Goal: Task Accomplishment & Management: Use online tool/utility

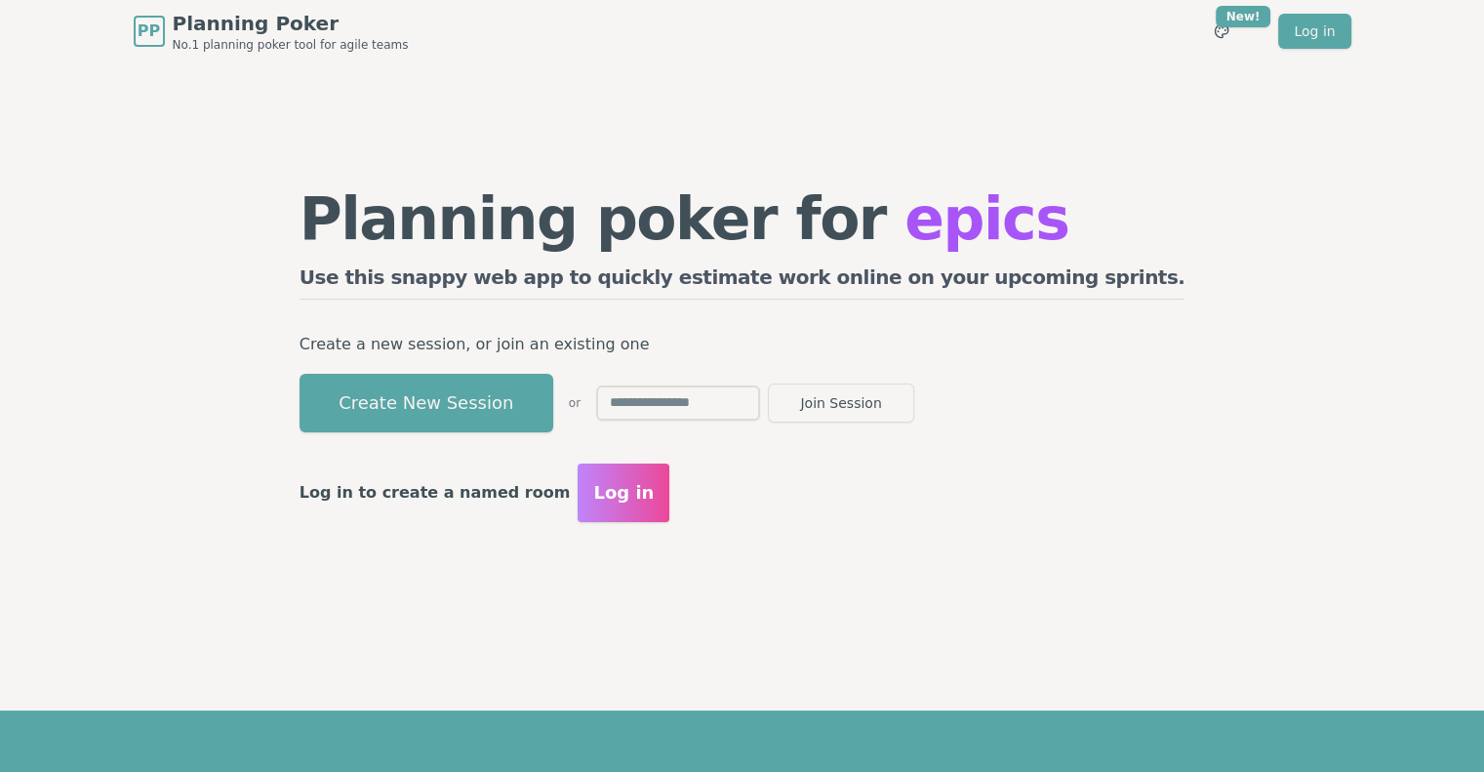
click at [494, 395] on button "Create New Session" at bounding box center [427, 403] width 254 height 59
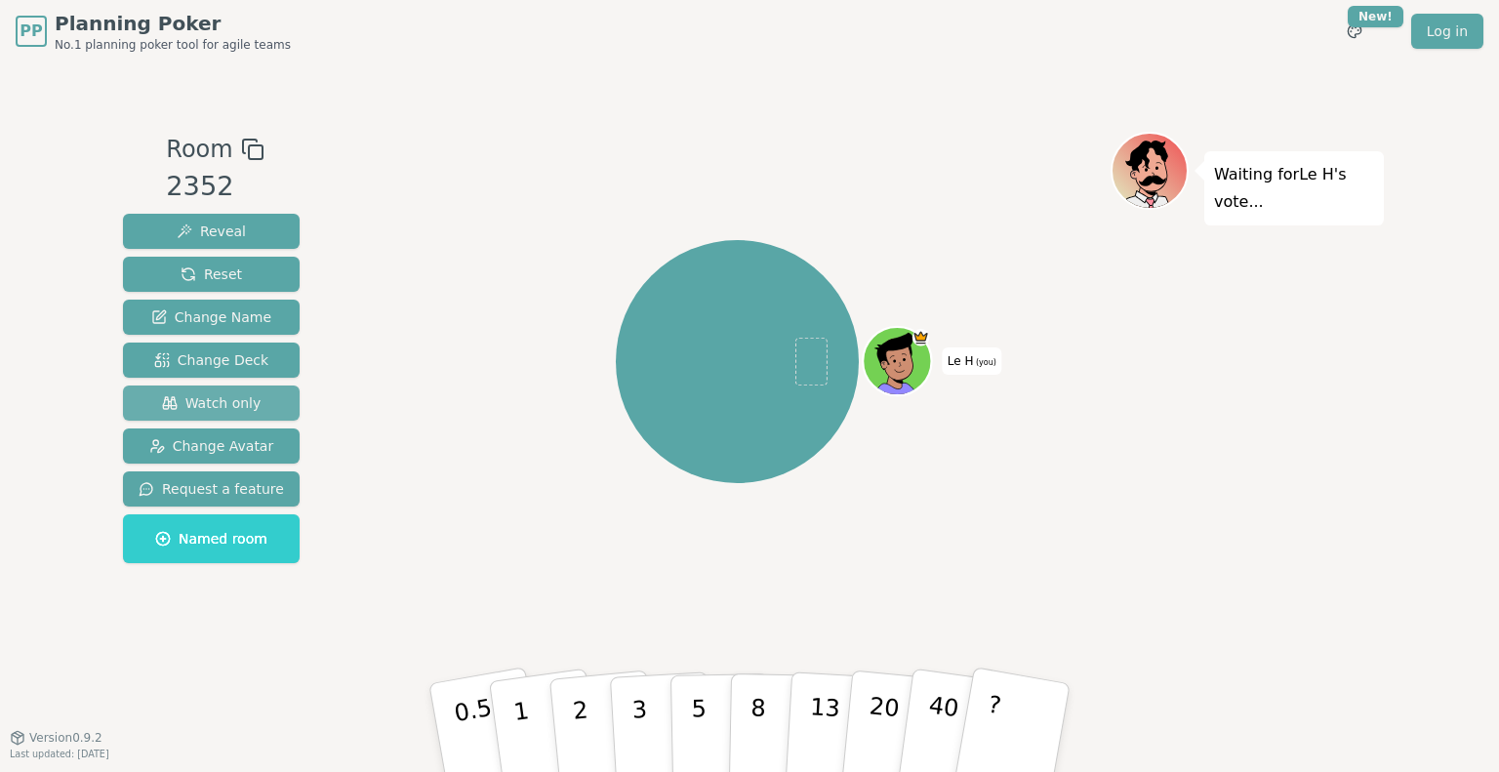
click at [223, 406] on span "Watch only" at bounding box center [212, 403] width 100 height 20
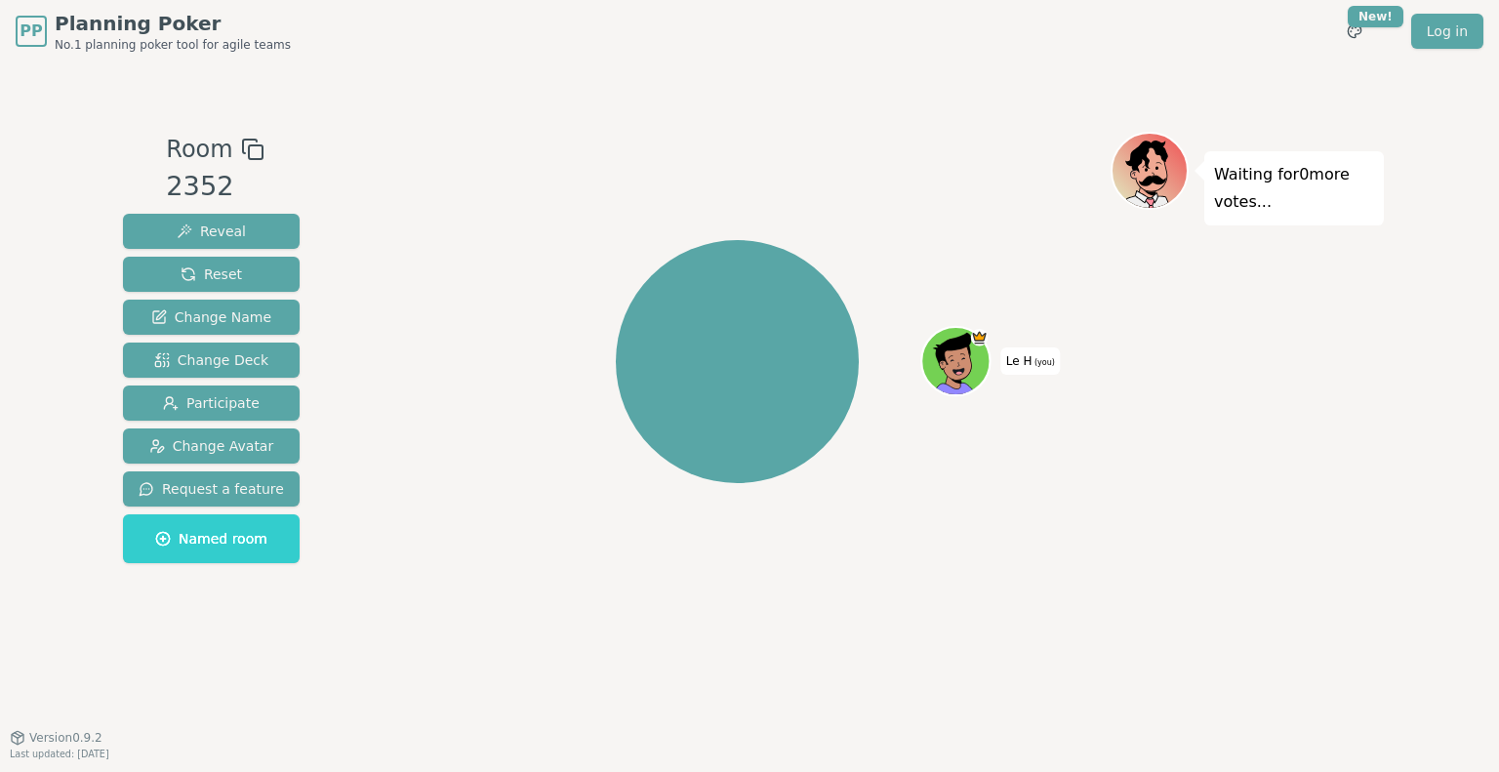
click at [241, 143] on icon at bounding box center [252, 149] width 23 height 23
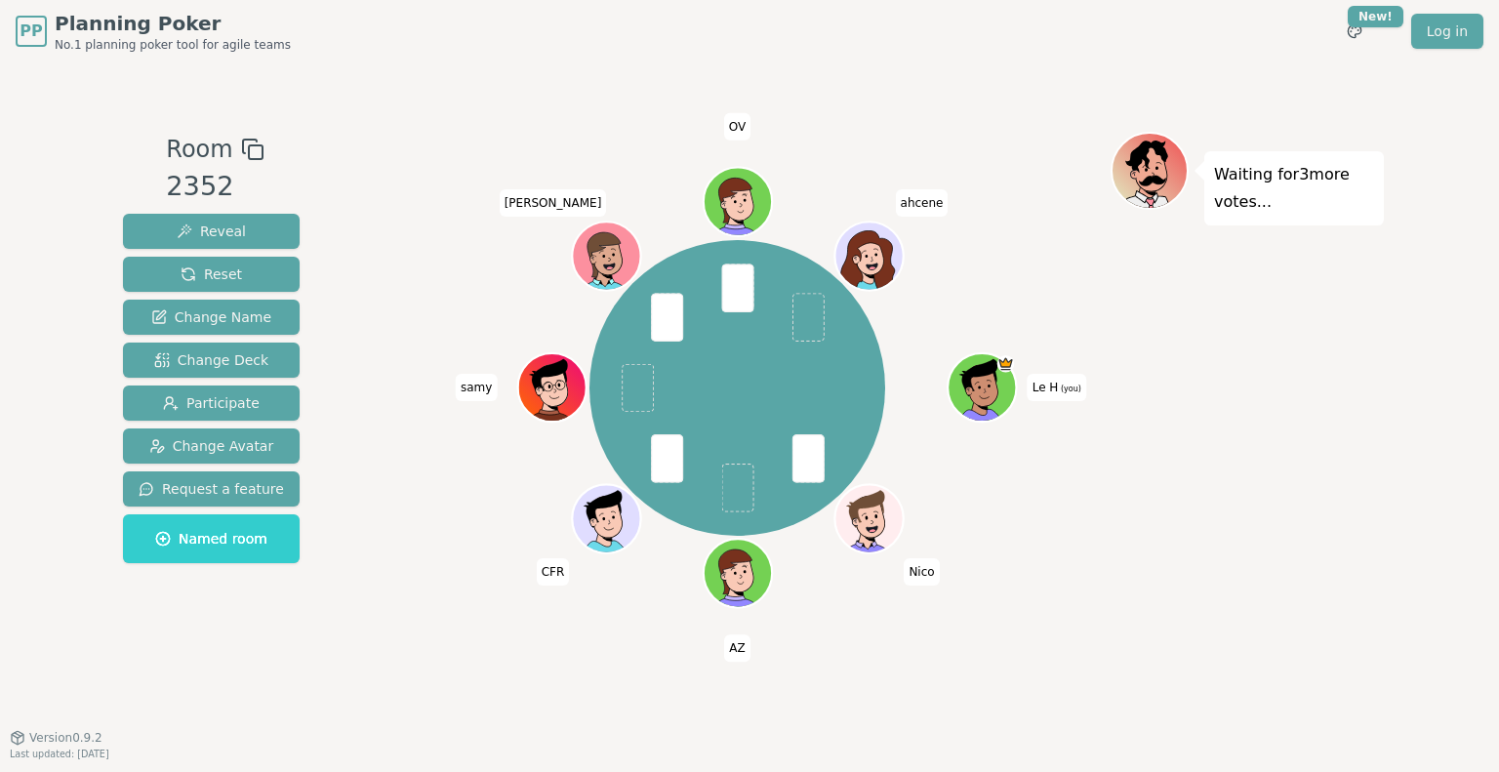
click at [941, 69] on div "Room 2352 Reveal Reset Change Name Change Deck Participate Change Avatar Reques…" at bounding box center [749, 399] width 1268 height 674
click at [940, 114] on div "Room 2352 Reveal Reset Change Name Change Deck Participate Change Avatar Reques…" at bounding box center [749, 399] width 1268 height 674
click at [215, 233] on span "Reveal" at bounding box center [211, 231] width 69 height 20
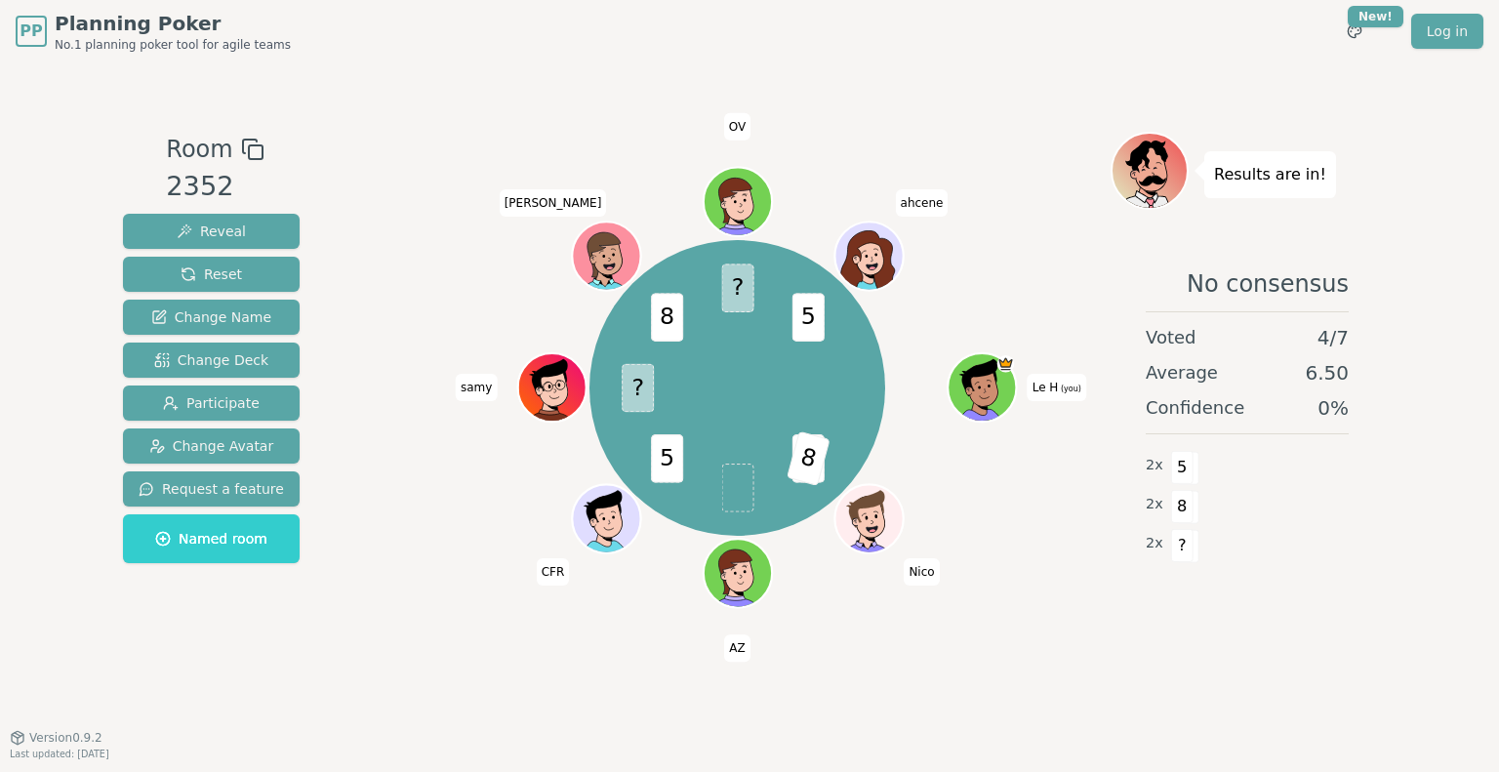
click at [908, 71] on div "Room 2352 Reveal Reset Change Name Change Deck Participate Change Avatar Reques…" at bounding box center [749, 399] width 1268 height 674
click at [906, 68] on div "Room 2352 Reveal Reset Change Name Change Deck Participate Change Avatar Reques…" at bounding box center [749, 399] width 1268 height 674
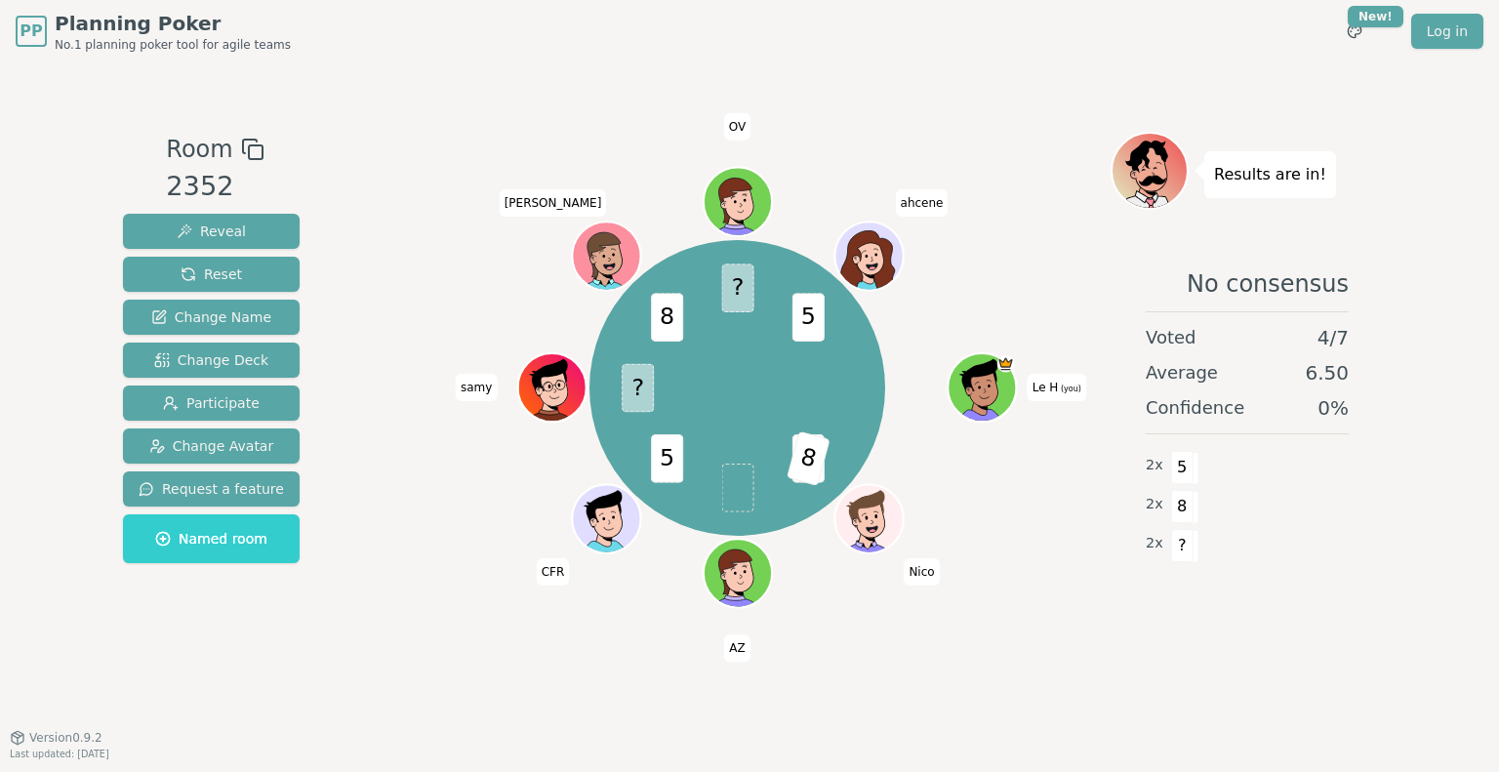
click at [423, 600] on div "5 8 5 ? 8 ? 5 Le H (you) Nico AZ CFR [PERSON_NAME] OV ahcene" at bounding box center [737, 388] width 746 height 443
click at [924, 69] on div "Room 2352 Reveal Reset Change Name Change Deck Participate Change Avatar Reques…" at bounding box center [749, 399] width 1268 height 674
click at [927, 69] on div "Room 2352 Reveal Reset Change Name Change Deck Participate Change Avatar Reques…" at bounding box center [749, 399] width 1268 height 674
click at [458, 229] on div "5 8 5 ? 8 ? 5 Le H (you) Nico AZ CFR [PERSON_NAME] OV ahcene" at bounding box center [737, 388] width 746 height 443
click at [930, 104] on div "Room 2352 Reveal Reset Change Name Change Deck Participate Change Avatar Reques…" at bounding box center [749, 399] width 1268 height 674
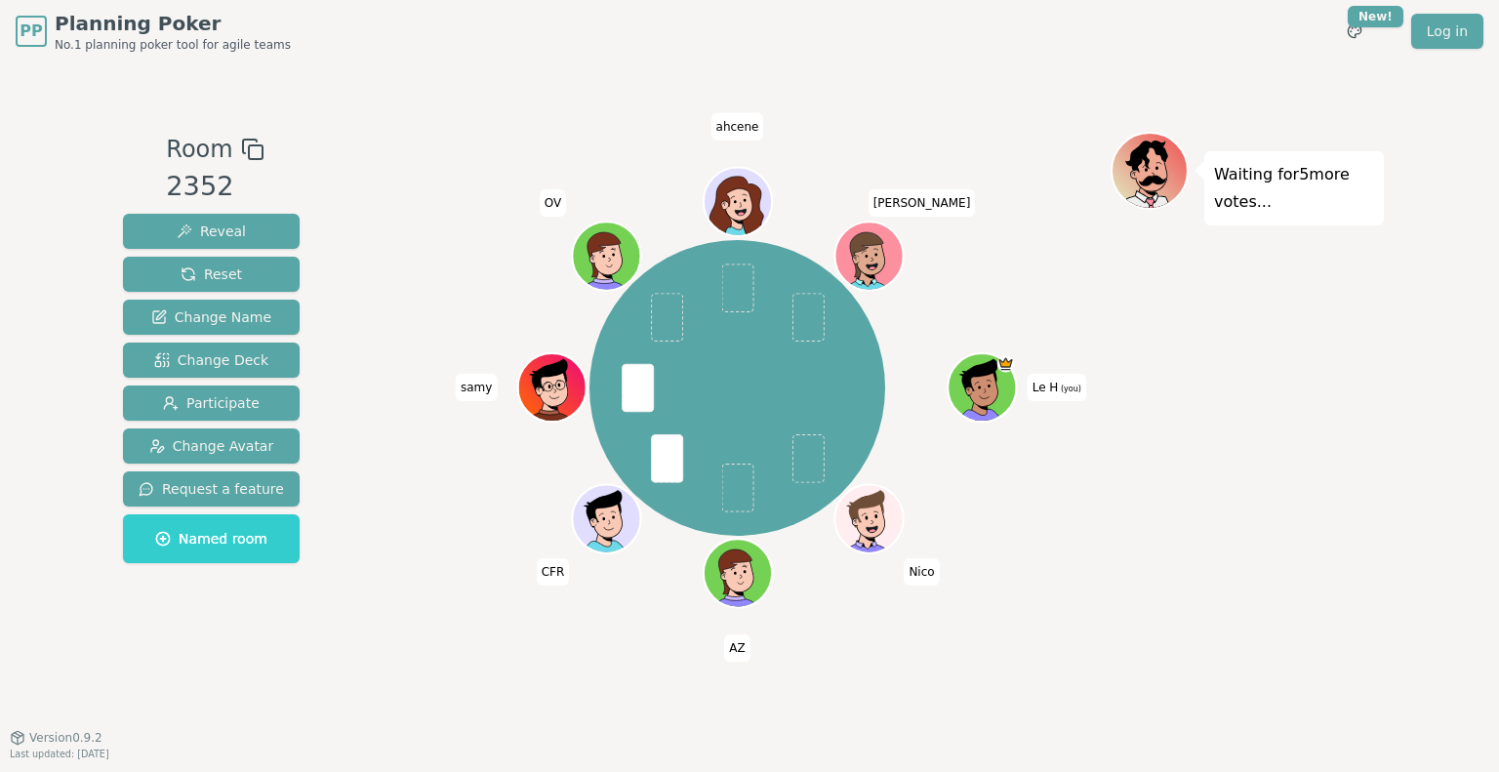
click at [921, 77] on div "Room 2352 Reveal Reset Change Name Change Deck Participate Change Avatar Reques…" at bounding box center [749, 399] width 1268 height 674
click at [921, 75] on div "Room 2352 Reveal Reset Change Name Change Deck Participate Change Avatar Reques…" at bounding box center [749, 399] width 1268 height 674
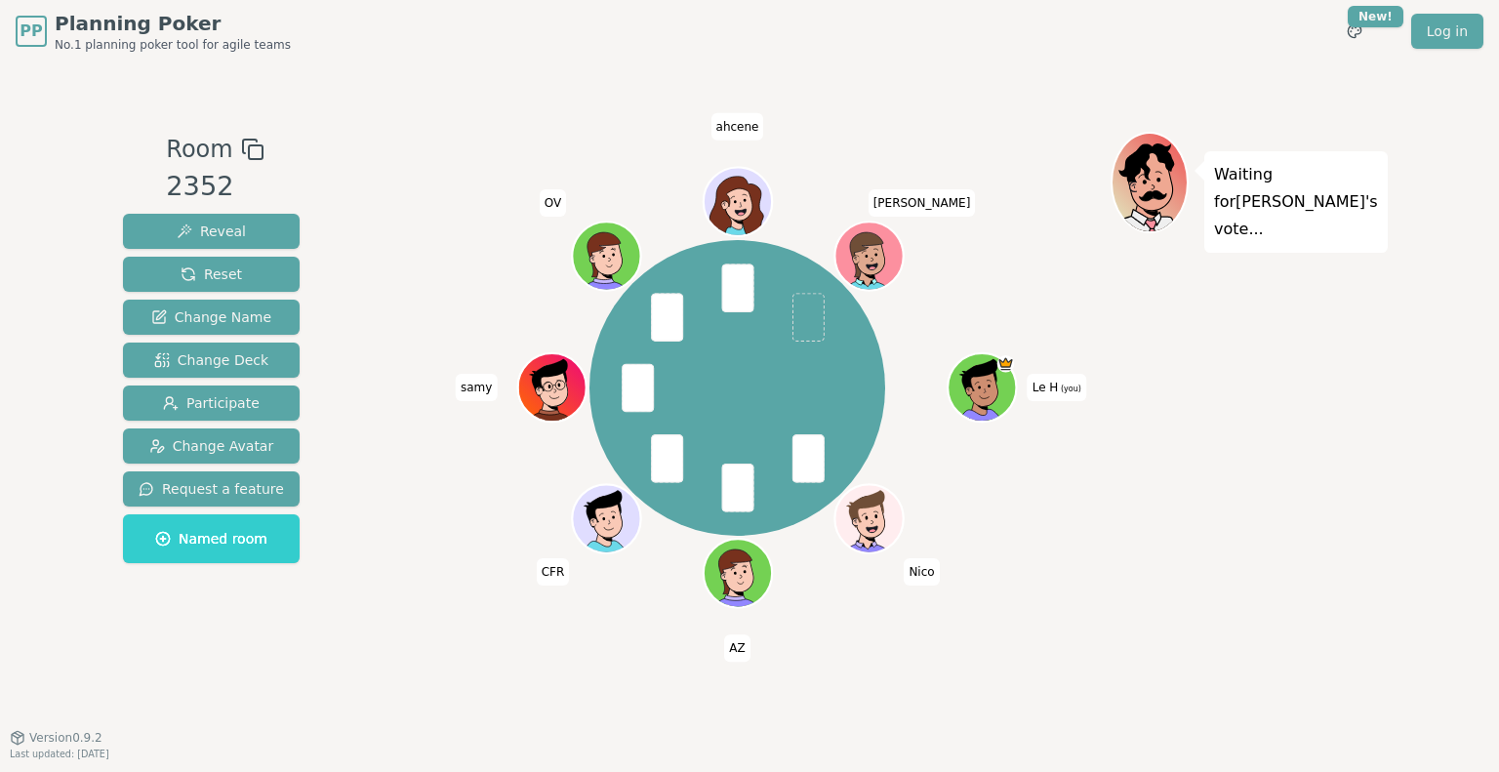
click at [1003, 97] on div "Room 2352 Reveal Reset Change Name Change Deck Participate Change Avatar Reques…" at bounding box center [749, 399] width 1268 height 674
click at [895, 116] on div "Room 2352 Reveal Reset Change Name Change Deck Participate Change Avatar Reques…" at bounding box center [749, 399] width 1268 height 674
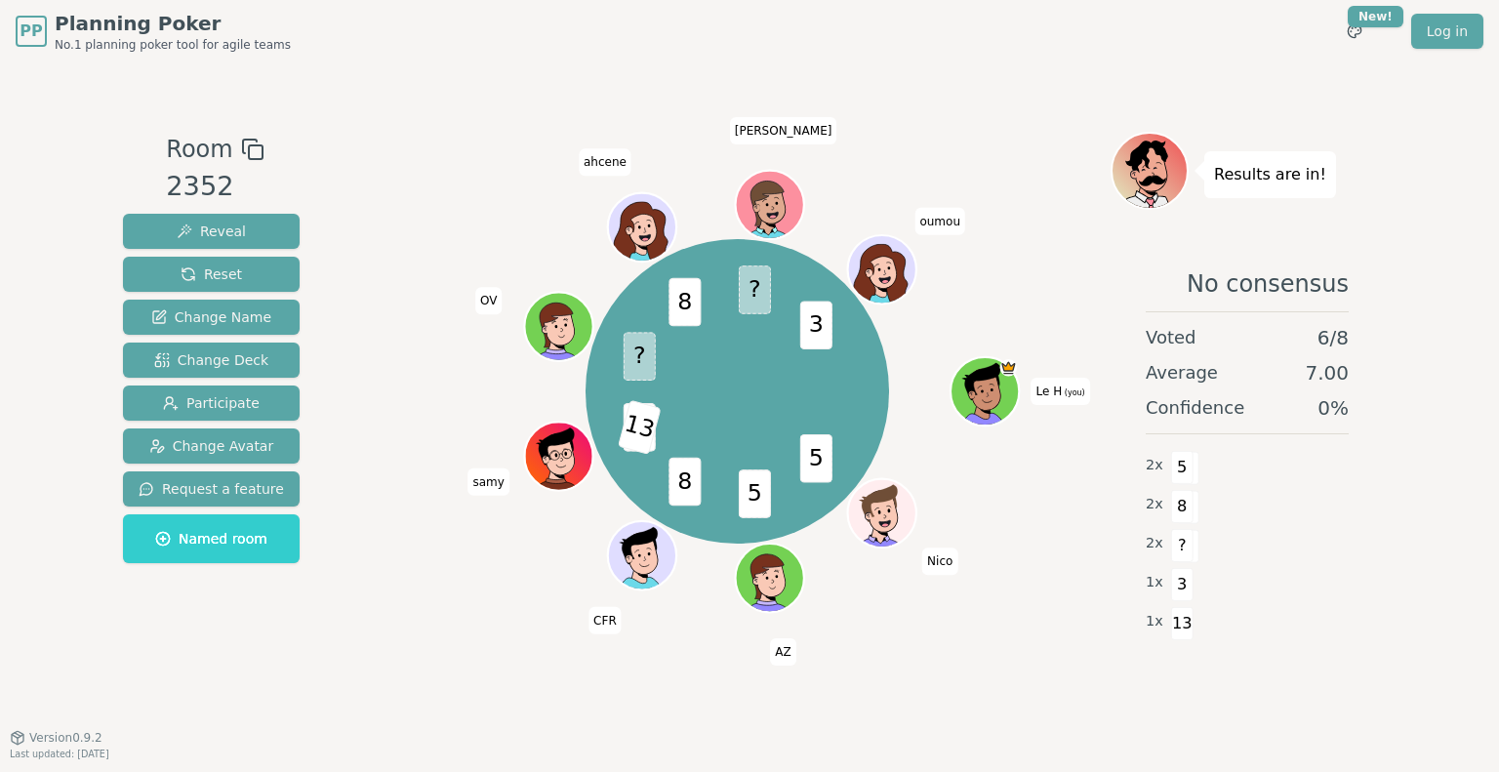
click at [942, 53] on div "PP Planning Poker No.1 planning poker tool for agile teams Toggle theme New! Lo…" at bounding box center [749, 31] width 1467 height 62
click at [985, 93] on div "Room 2352 Reveal Reset Change Name Change Deck Participate Change Avatar Reques…" at bounding box center [749, 399] width 1268 height 674
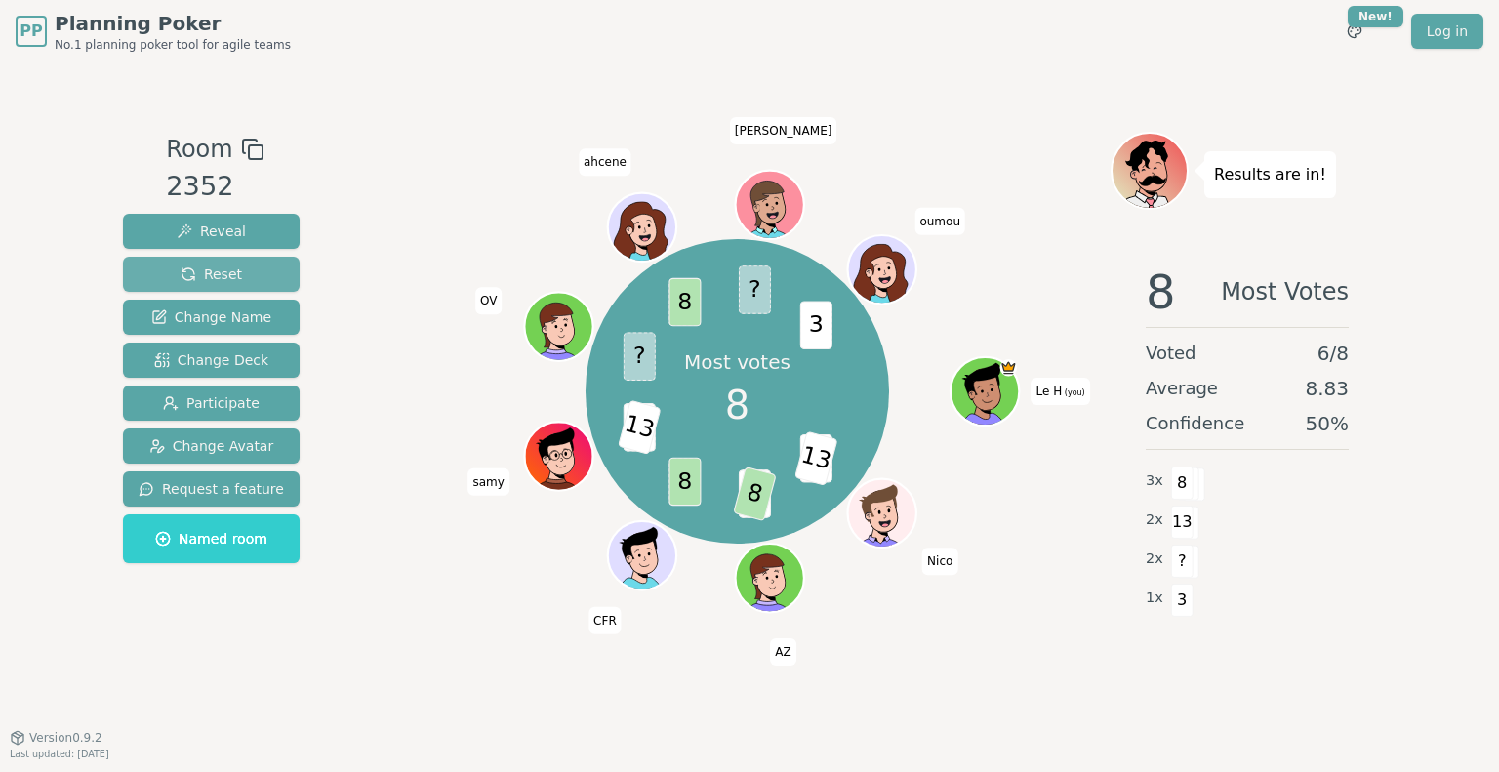
click at [193, 268] on span "Reset" at bounding box center [210, 274] width 61 height 20
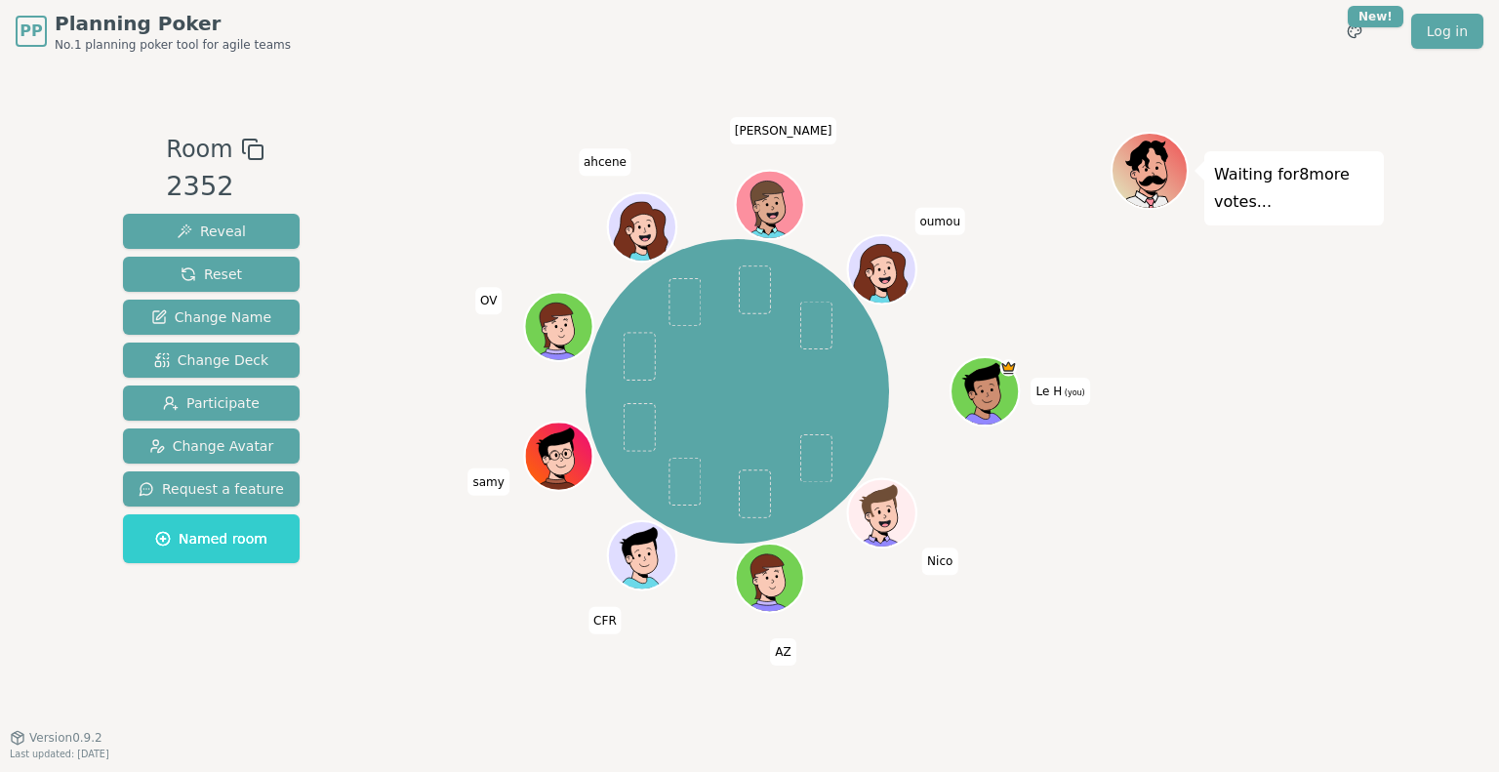
drag, startPoint x: 940, startPoint y: 49, endPoint x: 949, endPoint y: 23, distance: 27.2
click at [941, 43] on div "PP Planning Poker No.1 planning poker tool for agile teams Toggle theme New! Lo…" at bounding box center [749, 31] width 1467 height 62
click at [214, 224] on span "Reveal" at bounding box center [211, 231] width 69 height 20
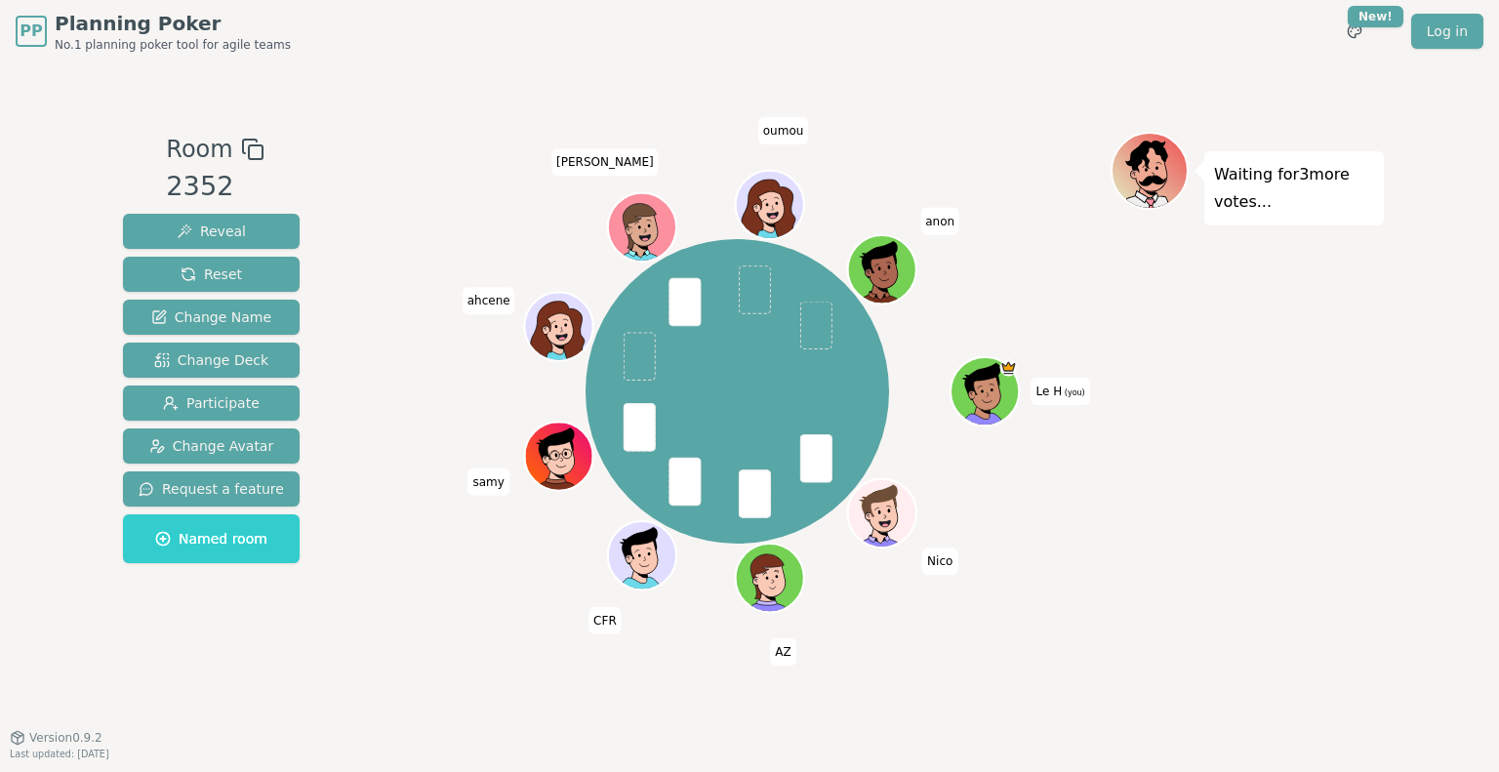
click at [975, 129] on div "Room 2352 Reveal Reset Change Name Change Deck Participate Change Avatar Reques…" at bounding box center [749, 399] width 1268 height 674
click at [975, 125] on div "Room 2352 Reveal Reset Change Name Change Deck Participate Change Avatar Reques…" at bounding box center [749, 399] width 1268 height 674
click at [211, 229] on span "Reveal" at bounding box center [211, 231] width 69 height 20
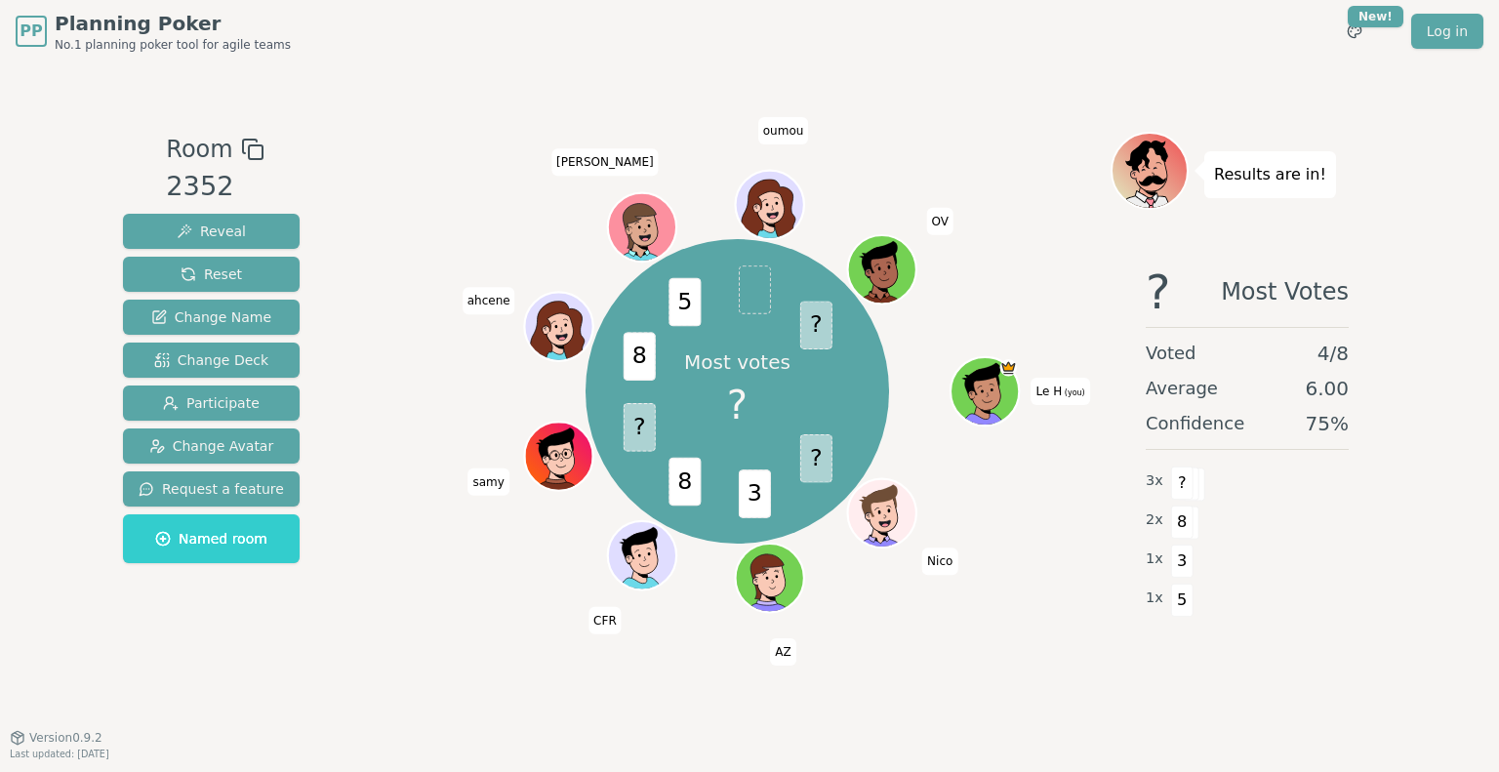
click at [972, 90] on div "Room 2352 Reveal Reset Change Name Change Deck Participate Change Avatar Reques…" at bounding box center [749, 399] width 1268 height 674
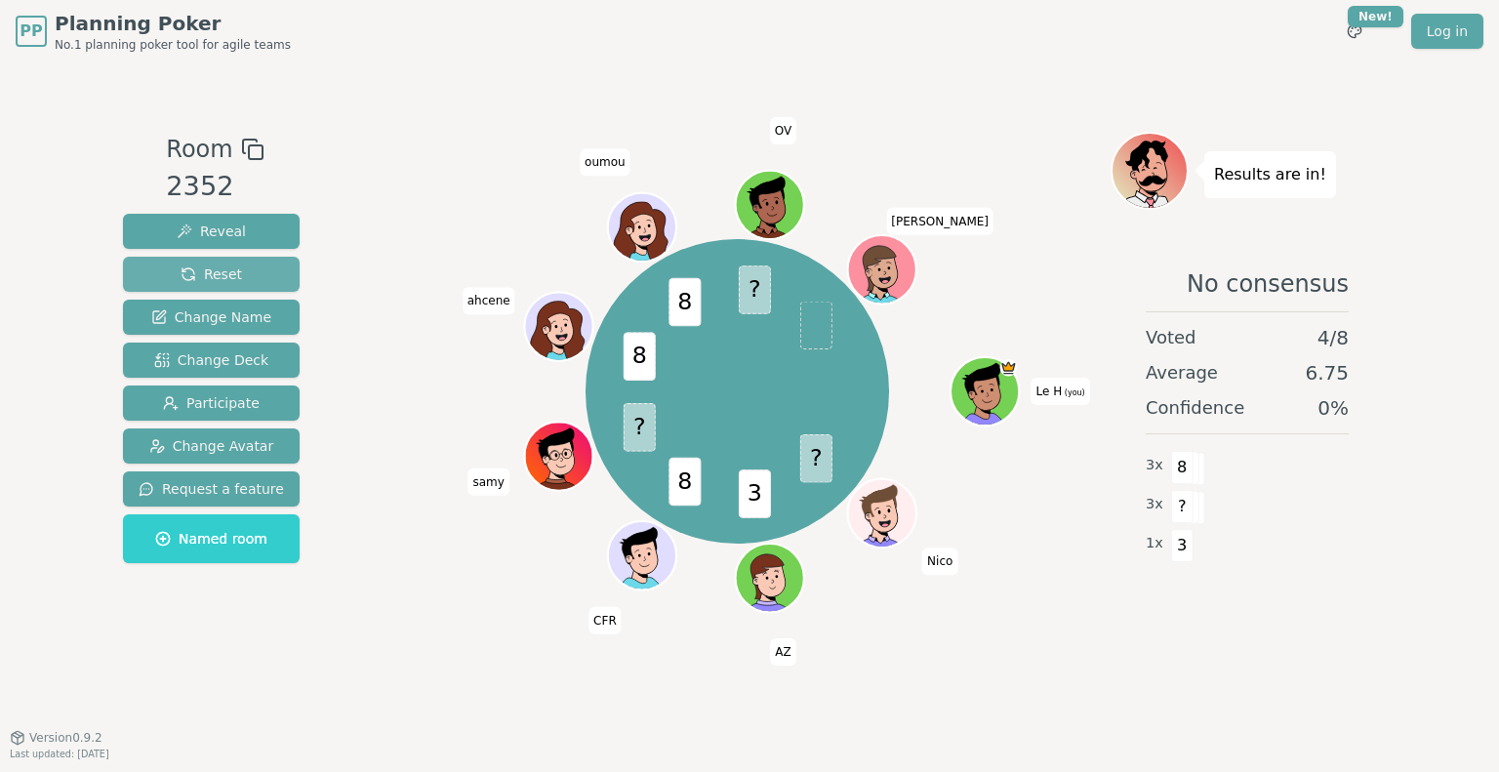
click at [238, 275] on button "Reset" at bounding box center [211, 274] width 177 height 35
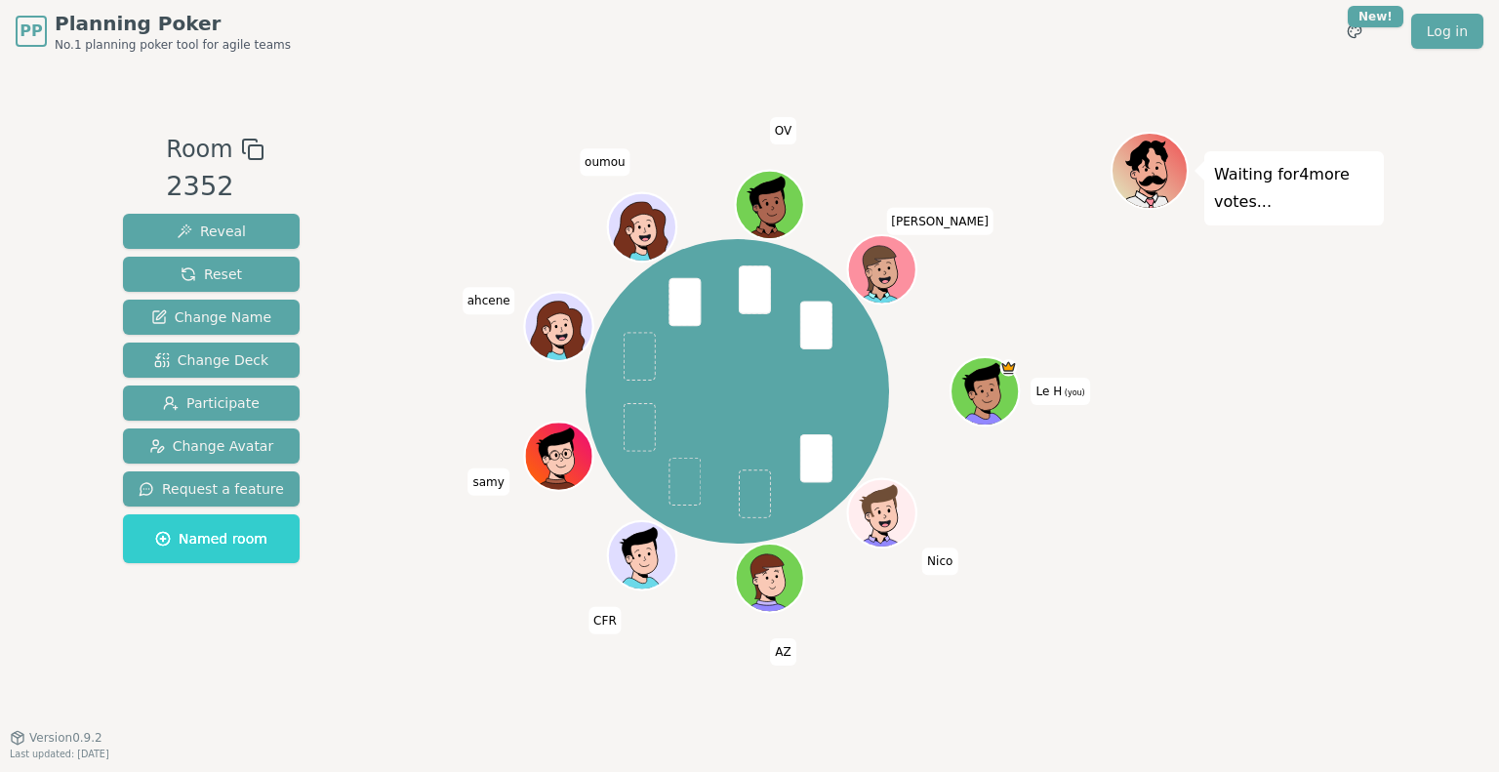
click at [927, 15] on div "PP Planning Poker No.1 planning poker tool for agile teams Toggle theme New! Lo…" at bounding box center [749, 31] width 1467 height 62
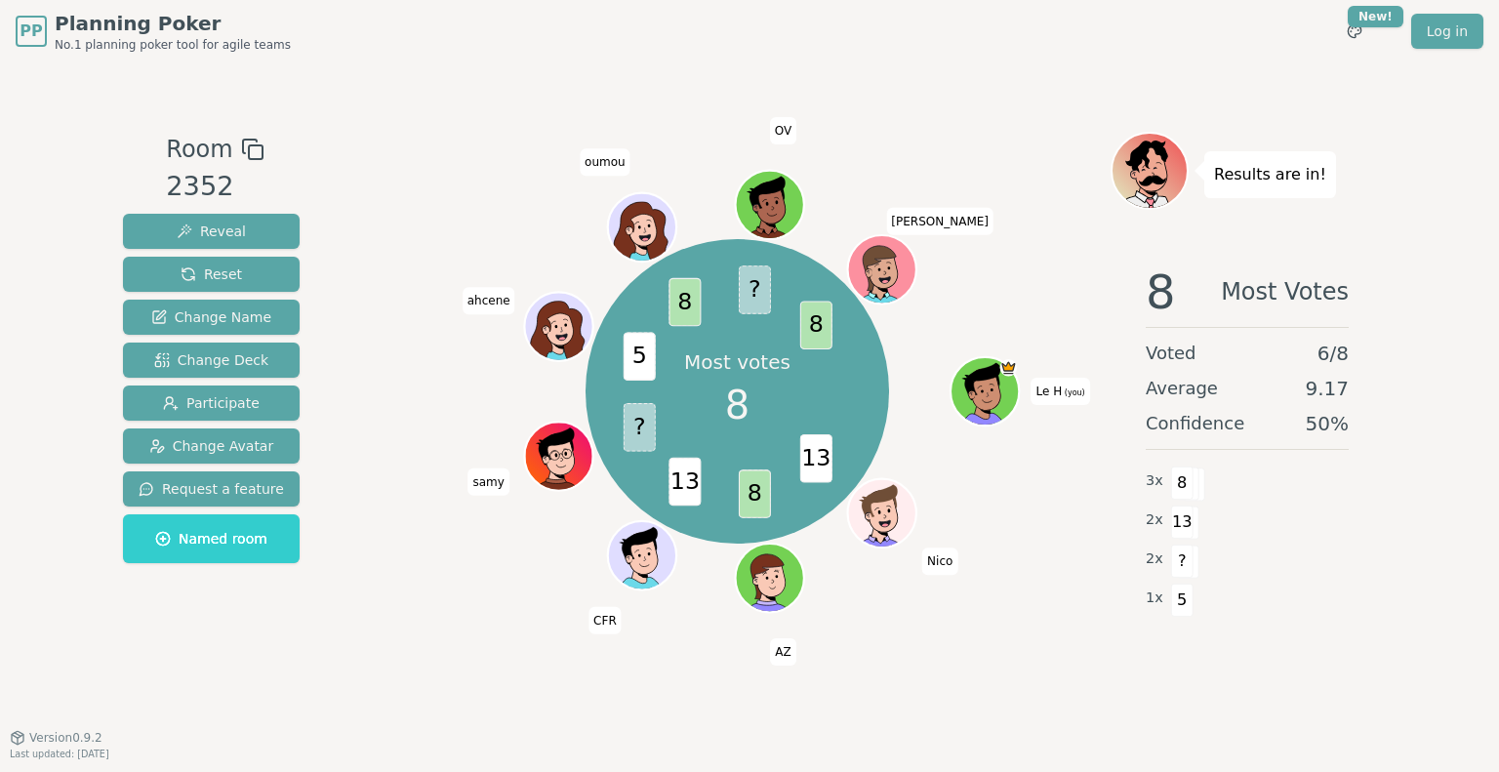
click at [882, 41] on div "PP Planning Poker No.1 planning poker tool for agile teams Toggle theme New! Lo…" at bounding box center [749, 31] width 1467 height 62
click at [214, 285] on button "Reset" at bounding box center [211, 274] width 177 height 35
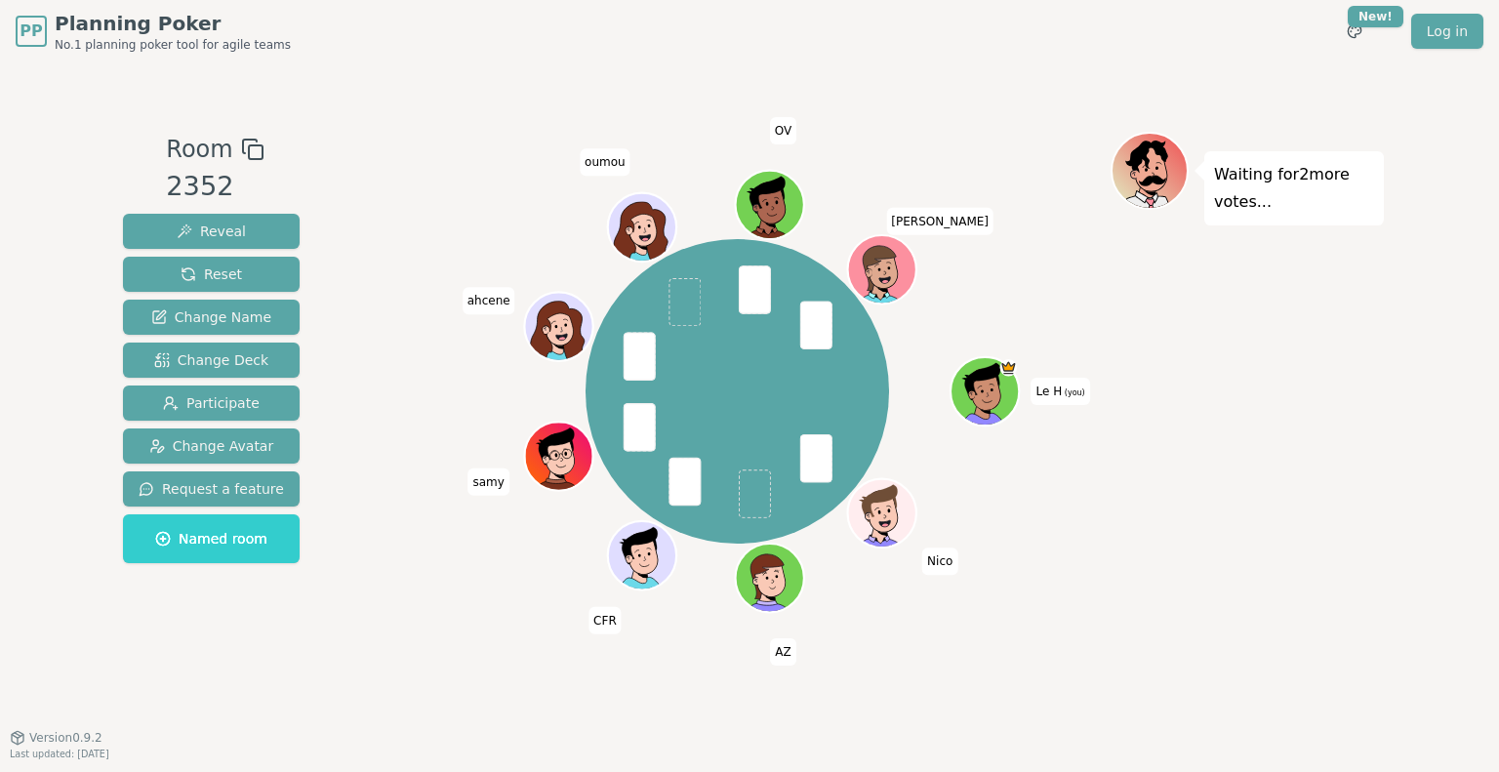
click at [457, 519] on div "Le H (you) Nico AZ CFR samy [PERSON_NAME] OV [PERSON_NAME]" at bounding box center [737, 392] width 746 height 450
click at [914, 122] on div "Room 2352 Reveal Reset Change Name Change Deck Participate Change Avatar Reques…" at bounding box center [749, 399] width 1268 height 674
click at [230, 235] on span "Reveal" at bounding box center [211, 231] width 69 height 20
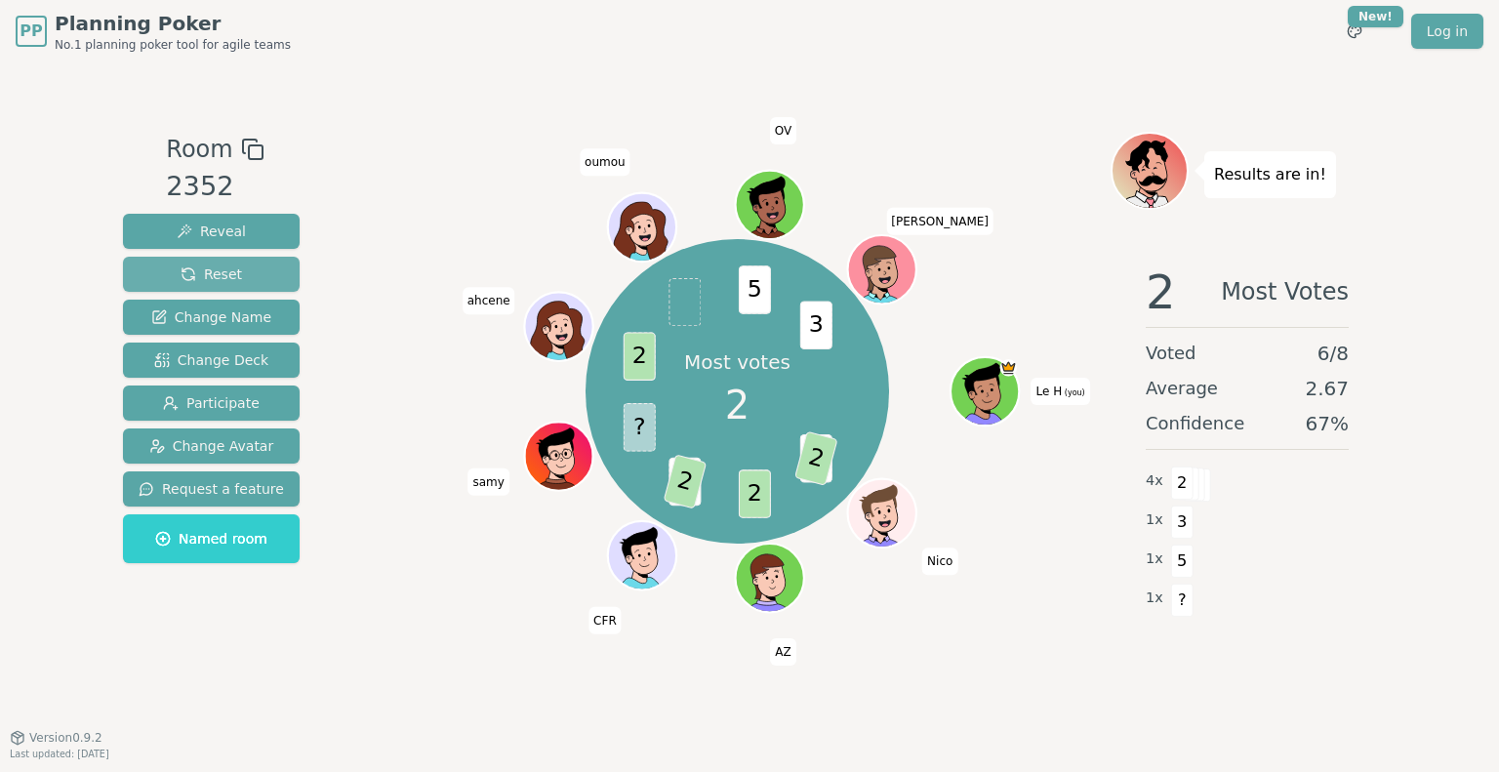
click at [207, 278] on span "Reset" at bounding box center [210, 274] width 61 height 20
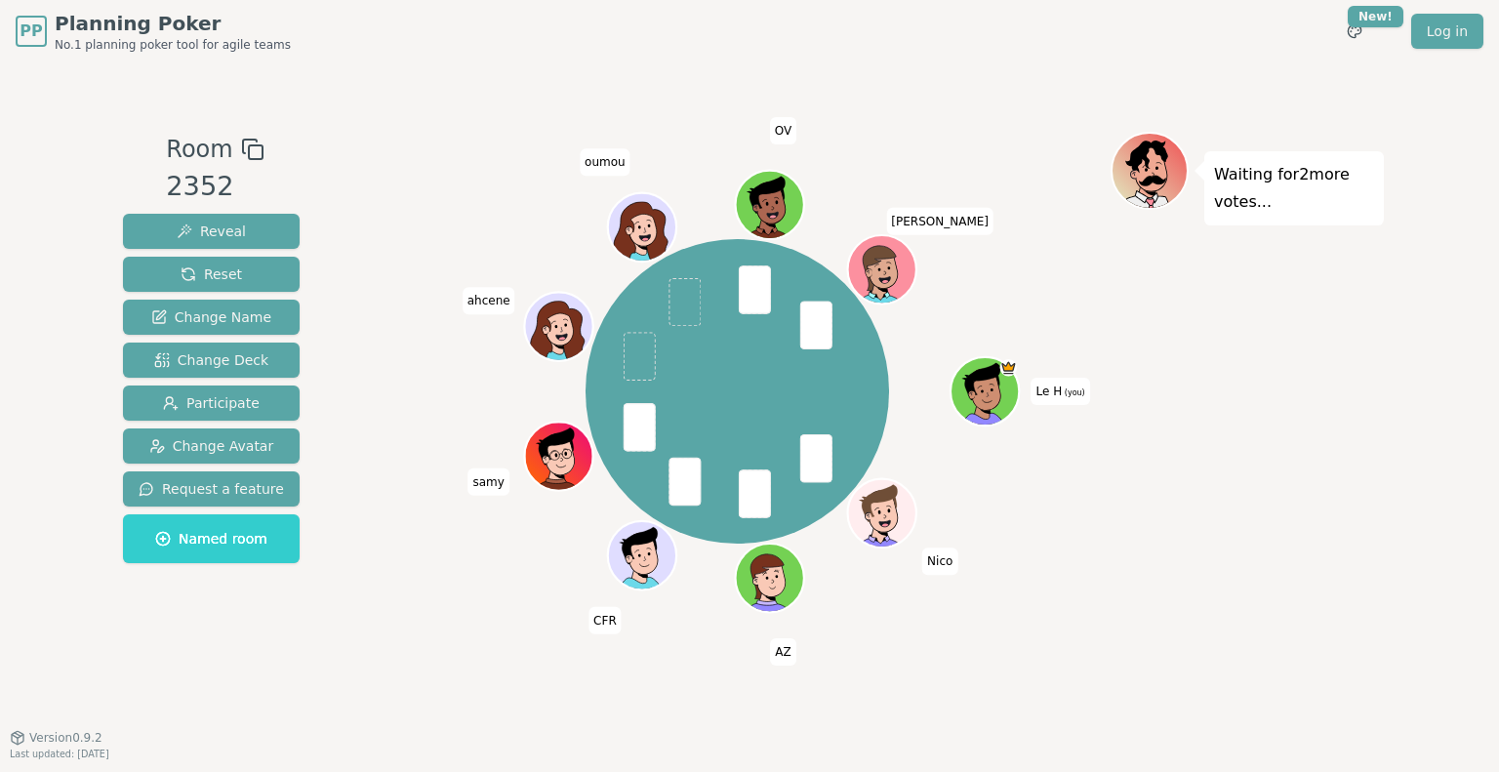
click at [583, 81] on div "Room 2352 Reveal Reset Change Name Change Deck Participate Change Avatar Reques…" at bounding box center [749, 399] width 1268 height 674
click at [222, 228] on span "Reveal" at bounding box center [211, 231] width 69 height 20
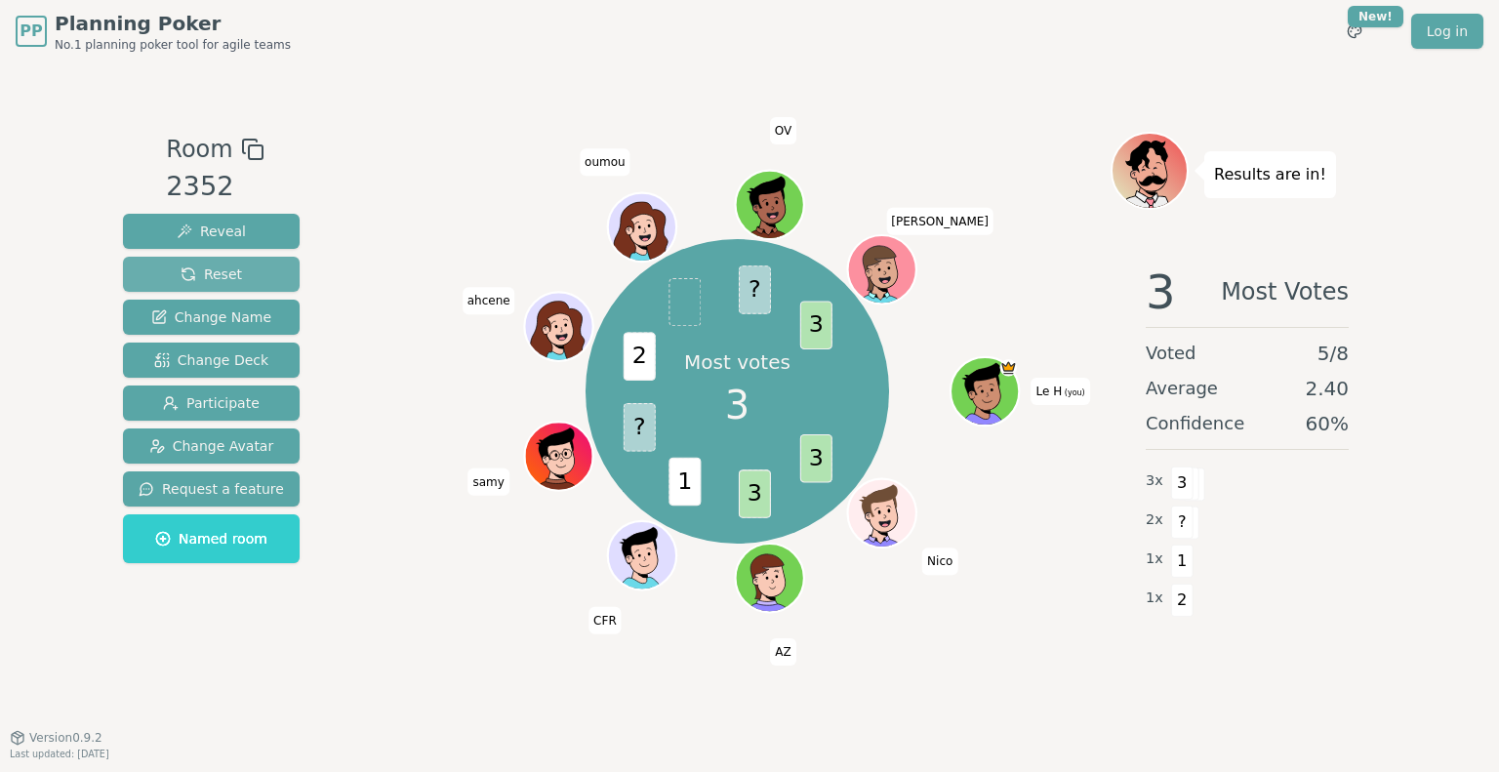
click at [247, 272] on button "Reset" at bounding box center [211, 274] width 177 height 35
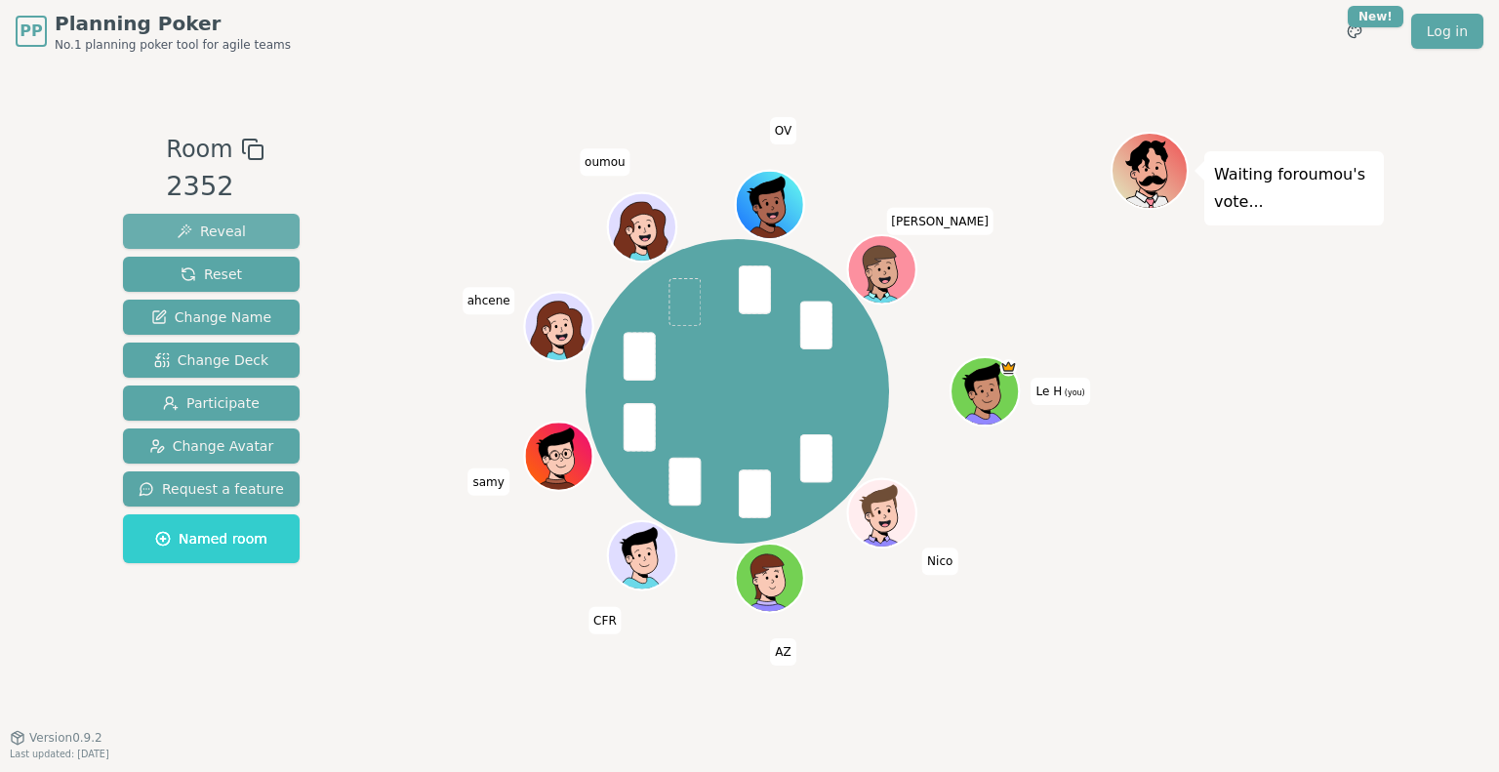
click at [231, 234] on span "Reveal" at bounding box center [211, 231] width 69 height 20
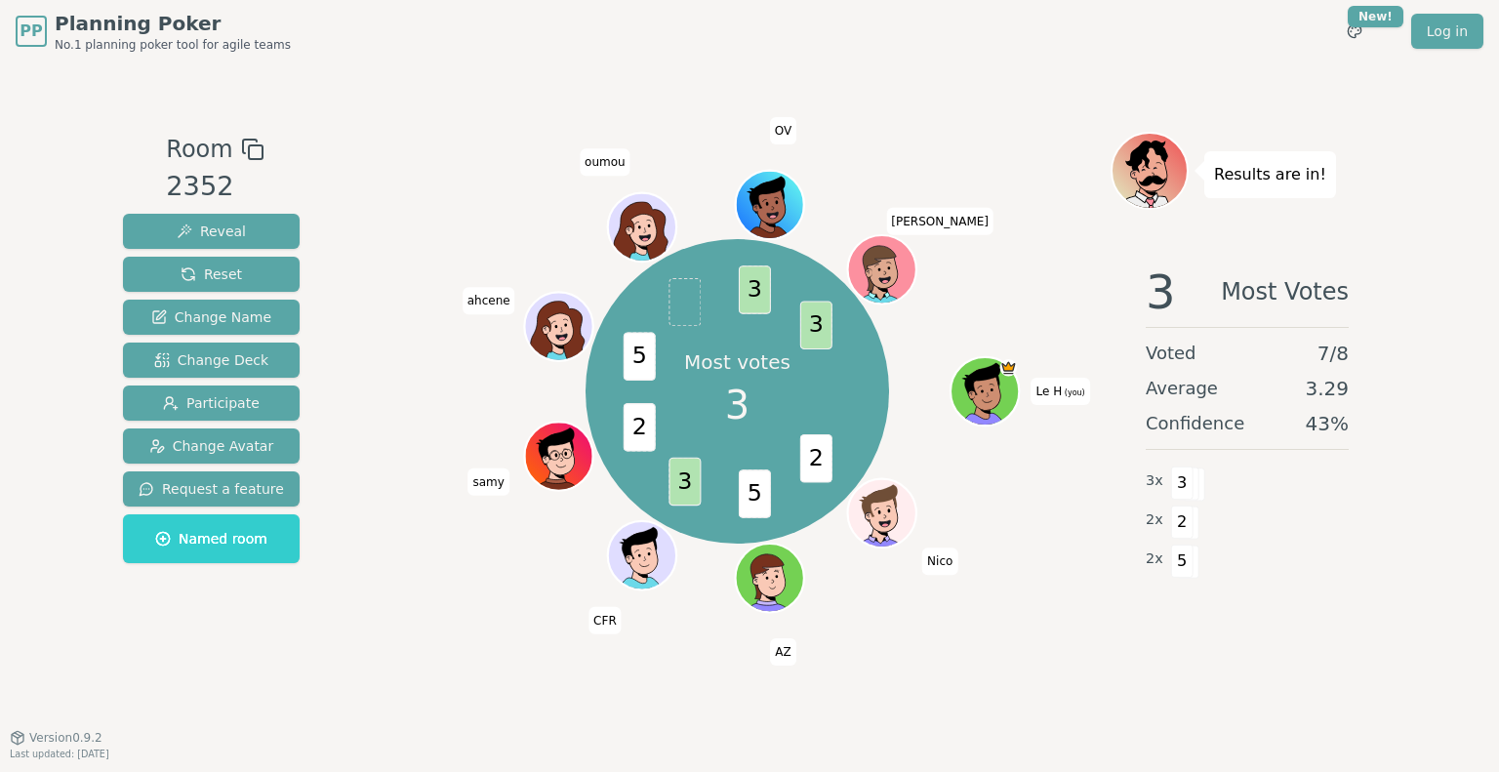
click at [952, 96] on div "Room 2352 Reveal Reset Change Name Change Deck Participate Change Avatar Reques…" at bounding box center [749, 399] width 1268 height 674
click at [953, 70] on div "Room 2352 Reveal Reset Change Name Change Deck Participate Change Avatar Reques…" at bounding box center [749, 399] width 1268 height 674
click at [260, 268] on button "Reset" at bounding box center [211, 274] width 177 height 35
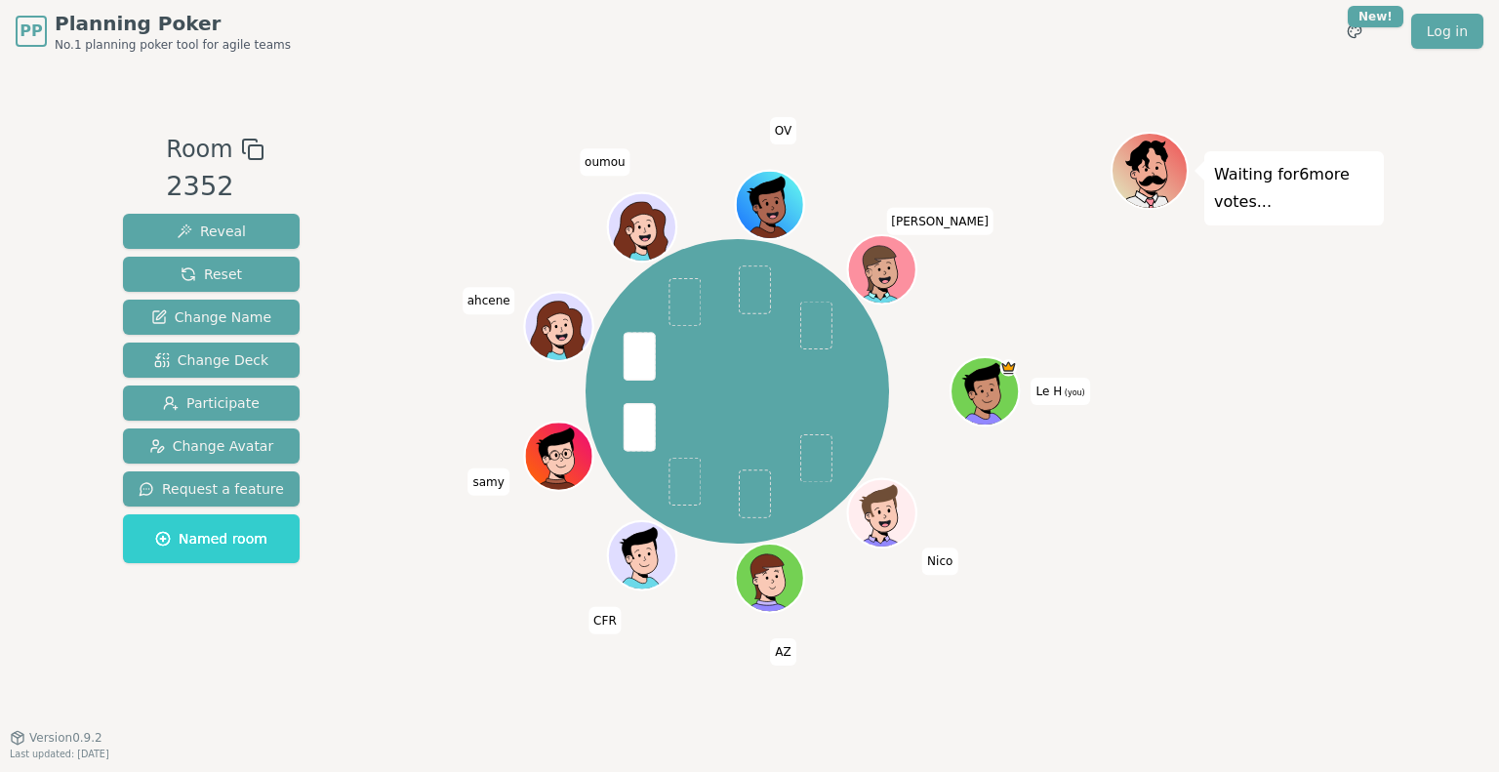
click at [921, 60] on div "PP Planning Poker No.1 planning poker tool for agile teams Toggle theme New! Lo…" at bounding box center [749, 31] width 1467 height 62
click at [941, 75] on div "Room 2352 Reveal Reset Change Name Change Deck Participate Change Avatar Reques…" at bounding box center [749, 399] width 1268 height 674
click at [208, 233] on span "Reveal" at bounding box center [211, 231] width 69 height 20
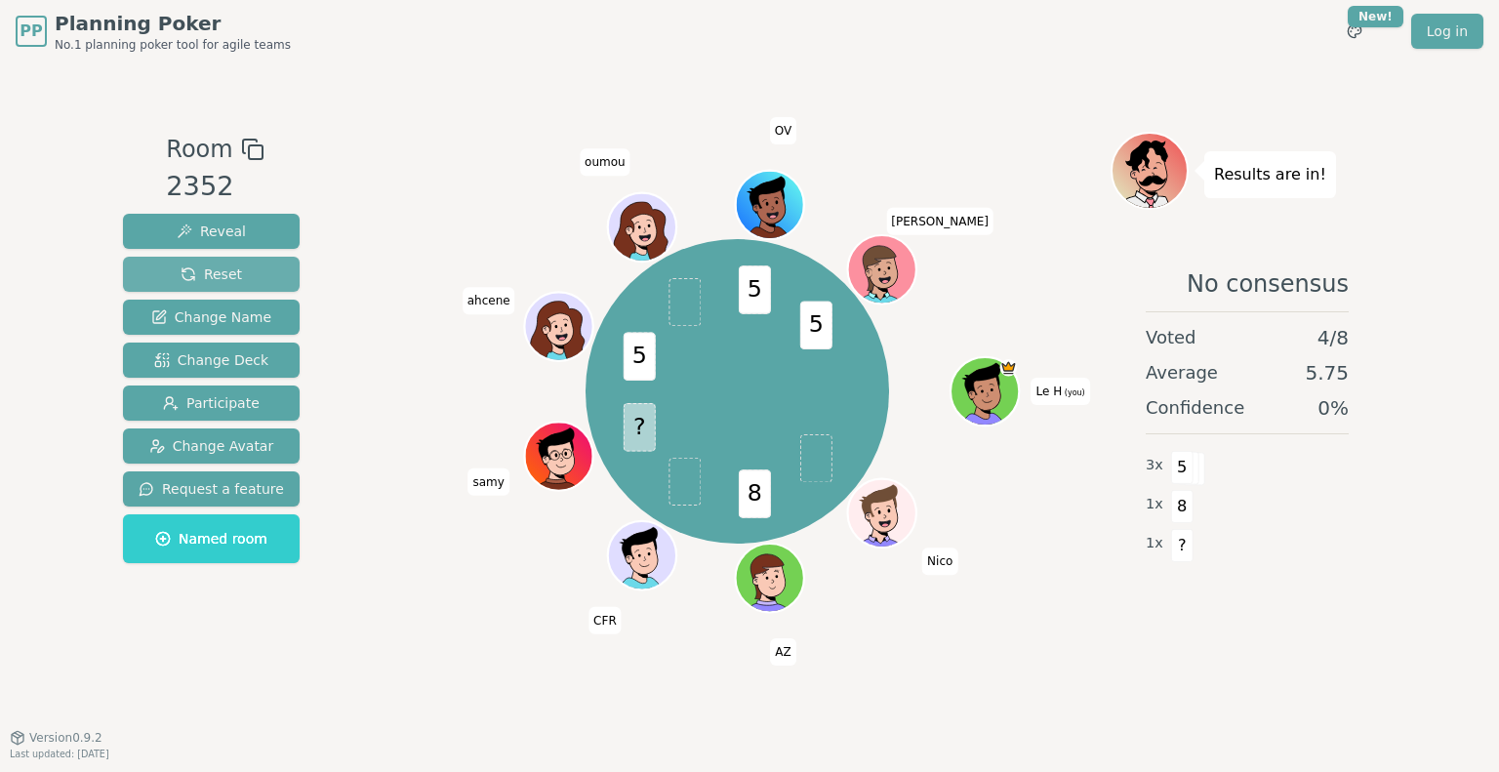
click at [238, 276] on button "Reset" at bounding box center [211, 274] width 177 height 35
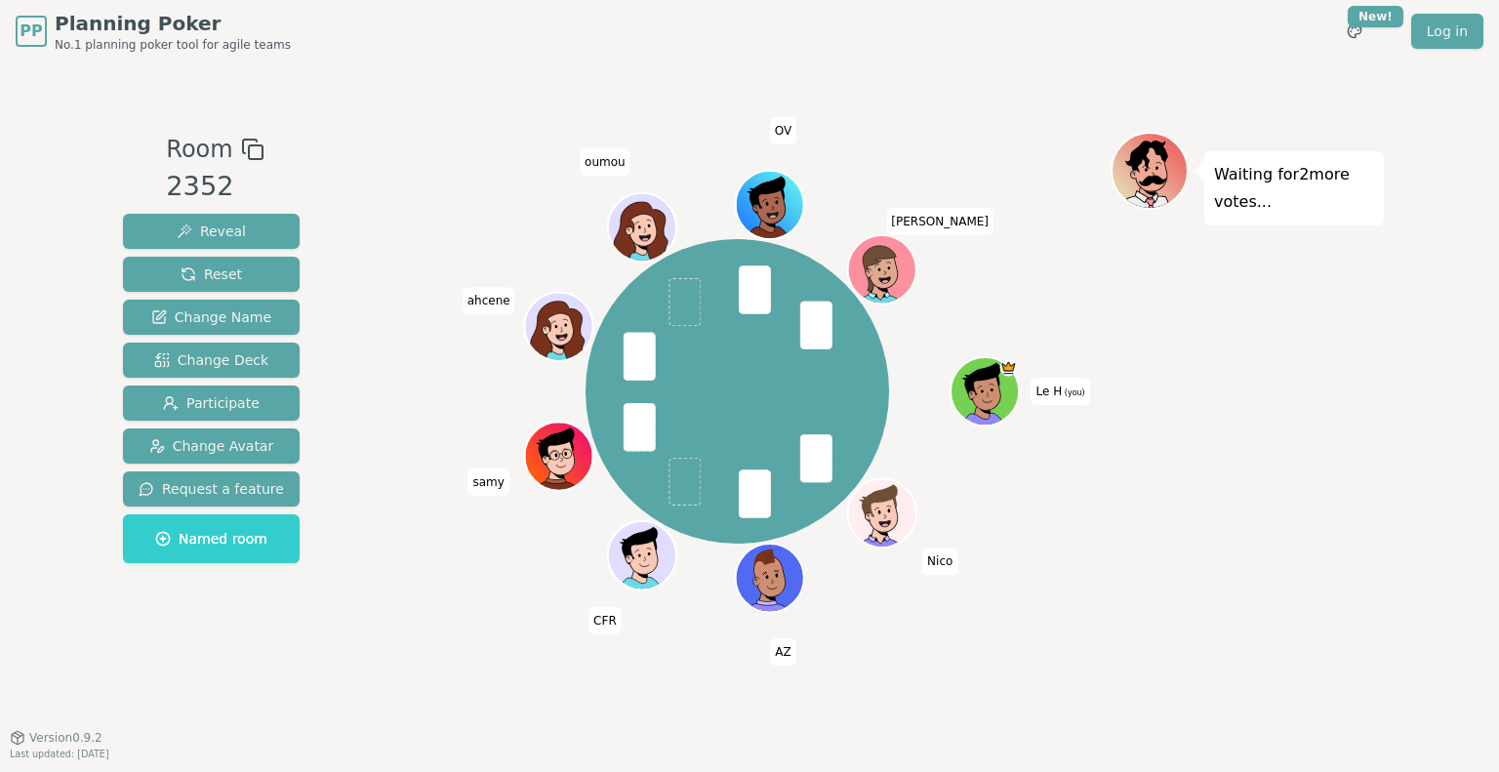
drag, startPoint x: 252, startPoint y: 231, endPoint x: 289, endPoint y: 214, distance: 41.0
click at [252, 231] on button "Reveal" at bounding box center [211, 231] width 177 height 35
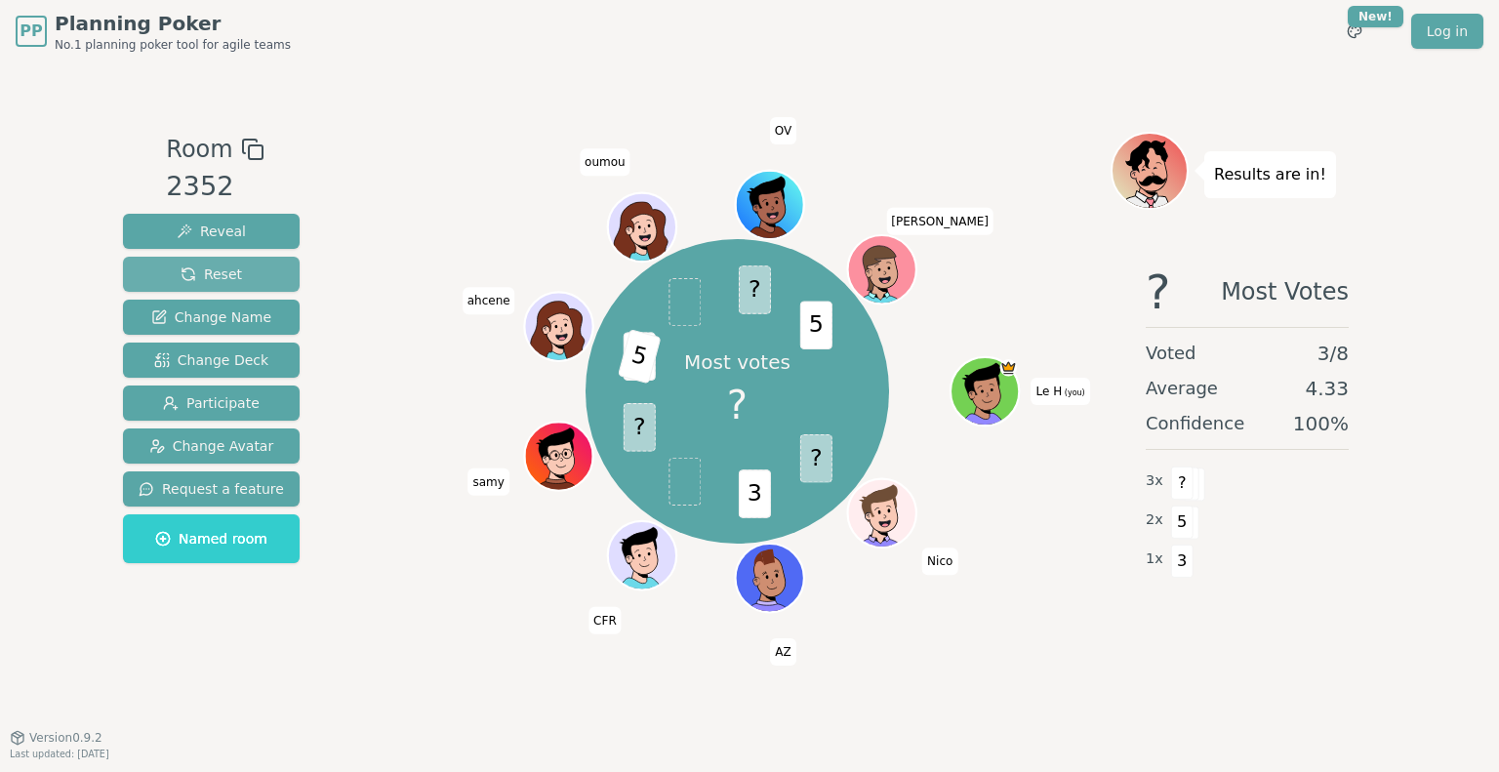
click at [216, 278] on span "Reset" at bounding box center [210, 274] width 61 height 20
